Goal: Navigation & Orientation: Find specific page/section

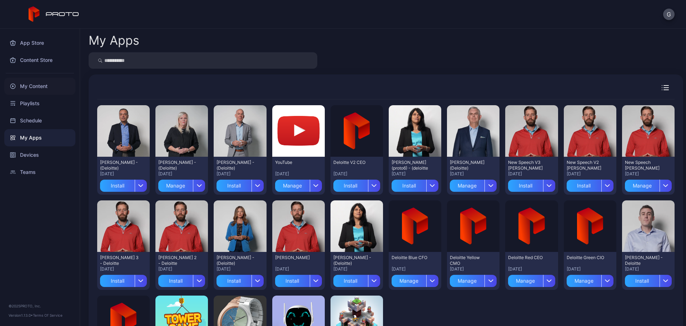
click at [33, 85] on div "My Content" at bounding box center [39, 86] width 71 height 17
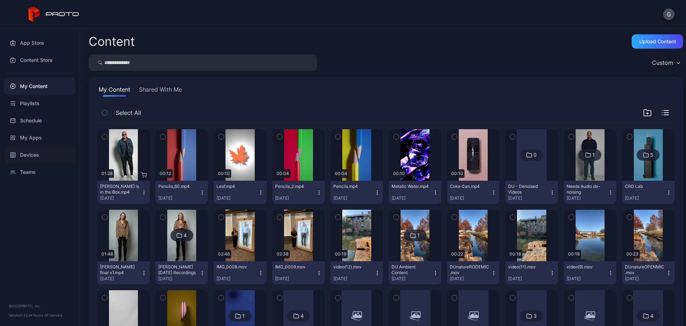
click at [34, 154] on div "Devices" at bounding box center [39, 154] width 71 height 17
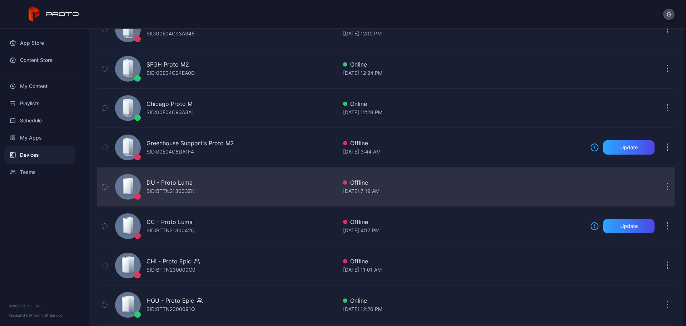
scroll to position [163, 0]
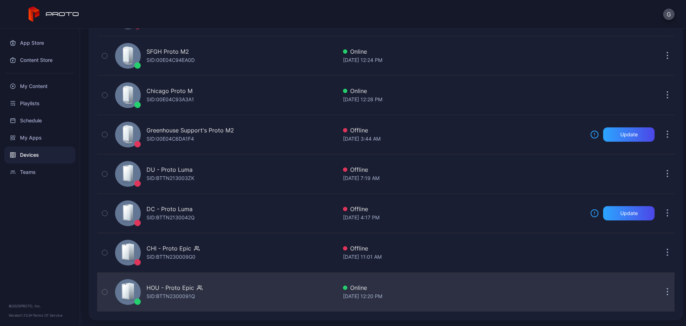
click at [183, 288] on div "HOU - Proto Epic" at bounding box center [171, 287] width 48 height 9
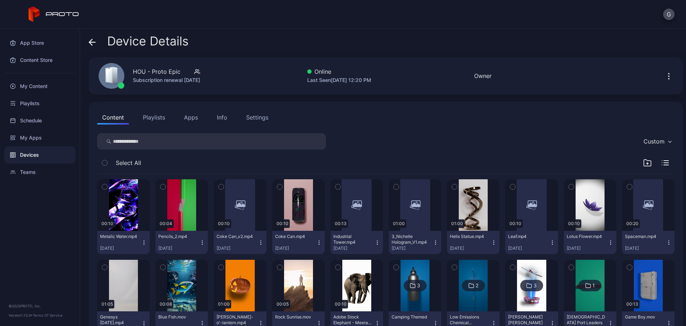
scroll to position [36, 0]
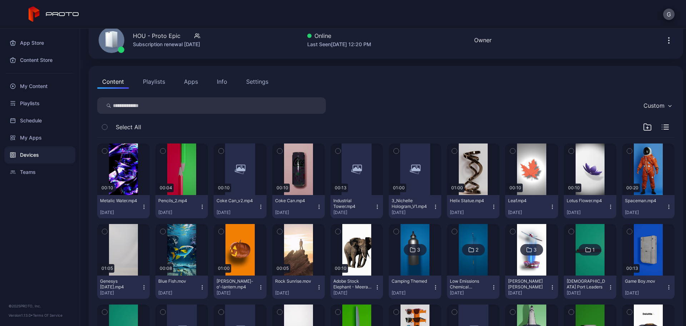
click at [187, 83] on button "Apps" at bounding box center [191, 81] width 24 height 14
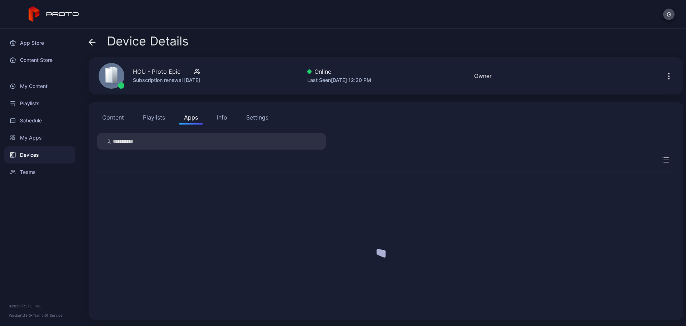
scroll to position [0, 0]
